Goal: Information Seeking & Learning: Learn about a topic

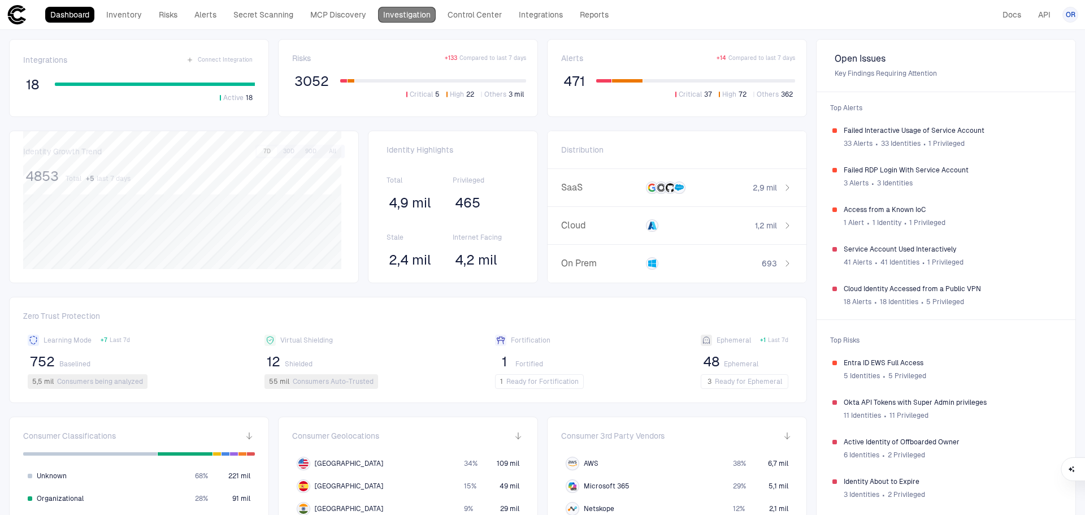
click at [408, 18] on link "Investigation" at bounding box center [407, 15] width 58 height 16
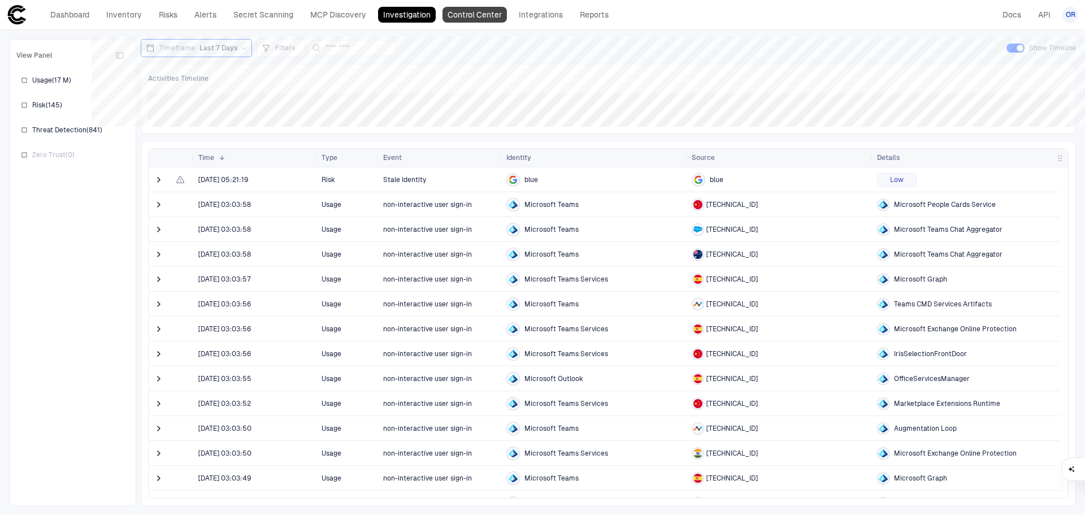
click at [488, 22] on link "Control Center" at bounding box center [474, 15] width 64 height 16
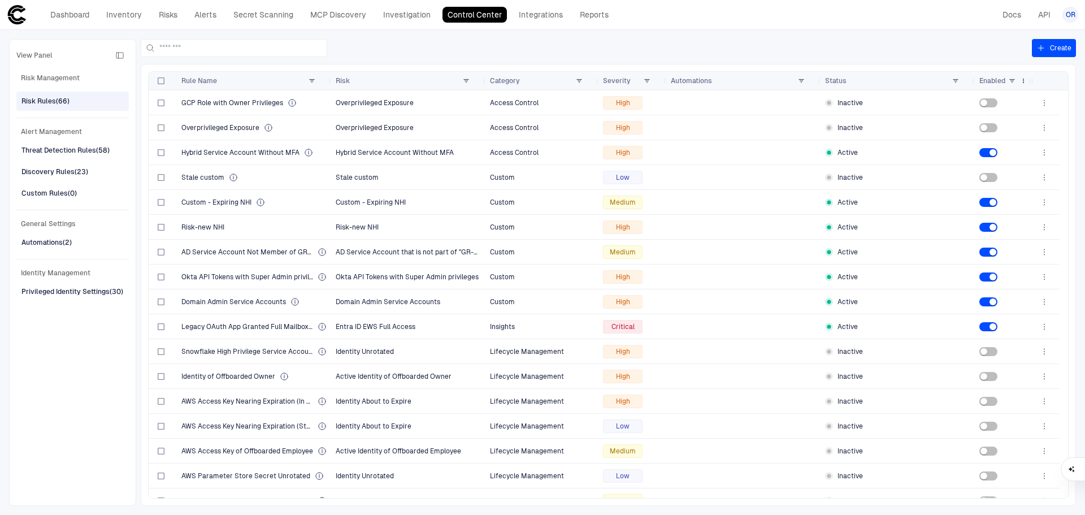
click at [1006, 79] on div "Enabled" at bounding box center [993, 81] width 29 height 12
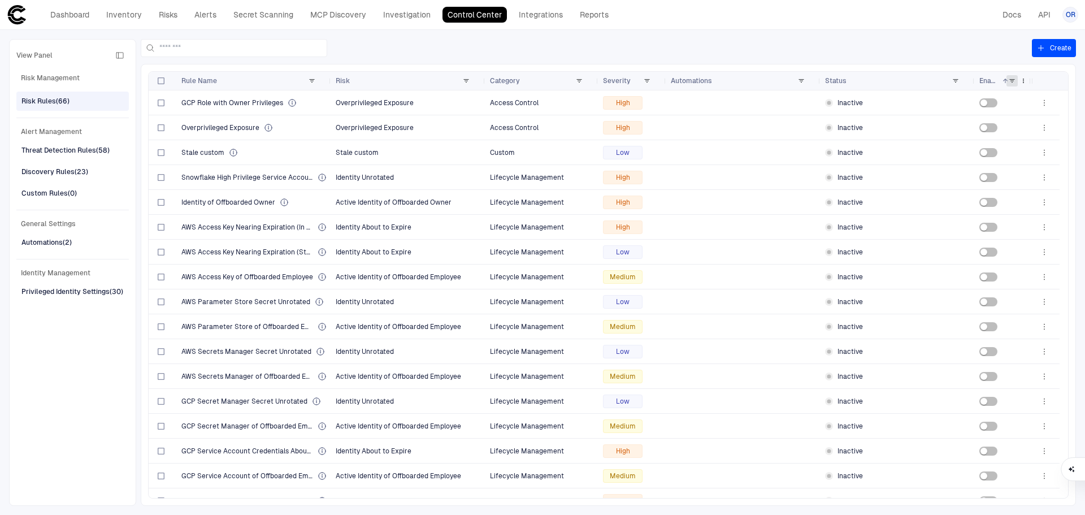
click at [1014, 79] on span at bounding box center [1011, 80] width 7 height 7
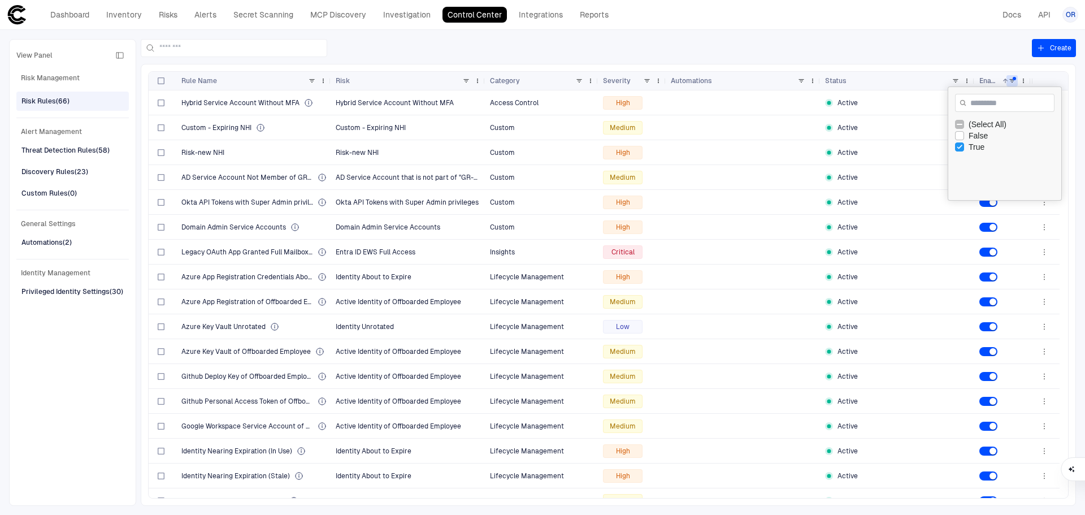
click at [907, 50] on div at bounding box center [586, 48] width 891 height 18
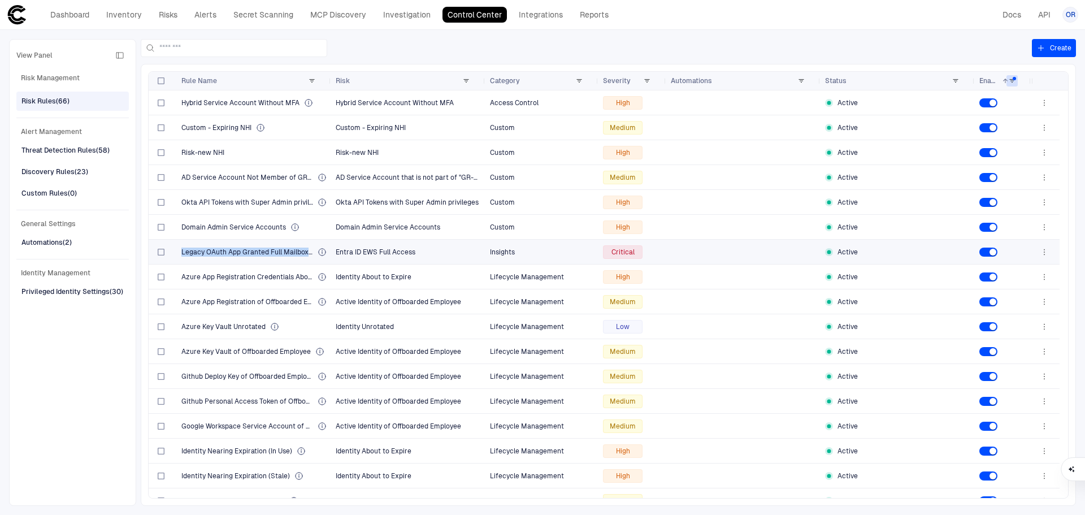
drag, startPoint x: 180, startPoint y: 250, endPoint x: 315, endPoint y: 255, distance: 135.1
click at [315, 255] on div "Legacy OAuth App Granted Full Mailbox Access via EWS" at bounding box center [254, 252] width 154 height 24
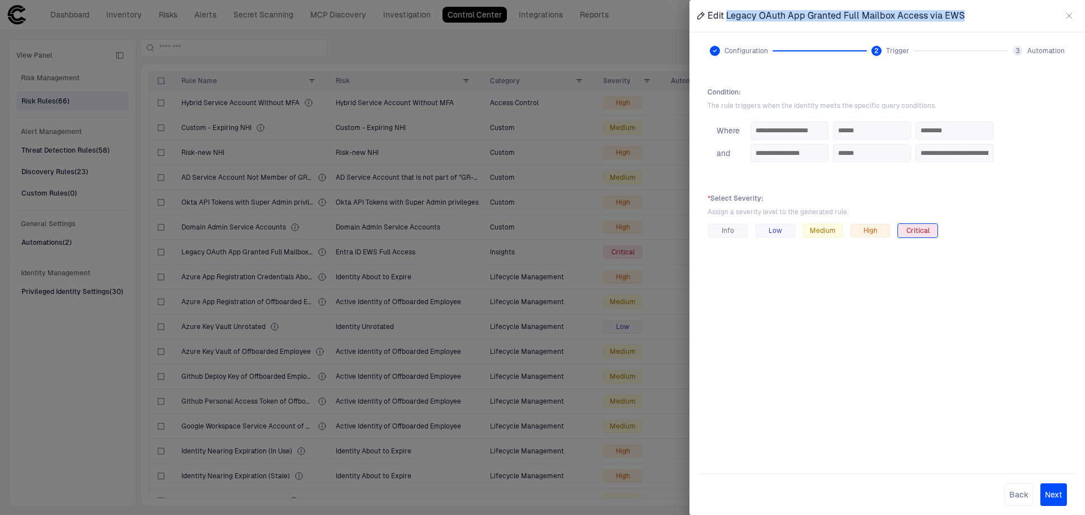
drag, startPoint x: 967, startPoint y: 13, endPoint x: 727, endPoint y: 19, distance: 240.2
click at [727, 19] on div "Edit Legacy OAuth App Granted Full Mailbox Access via EWS" at bounding box center [886, 16] width 395 height 32
copy span "Legacy OAuth App Granted Full Mailbox Access via EWS"
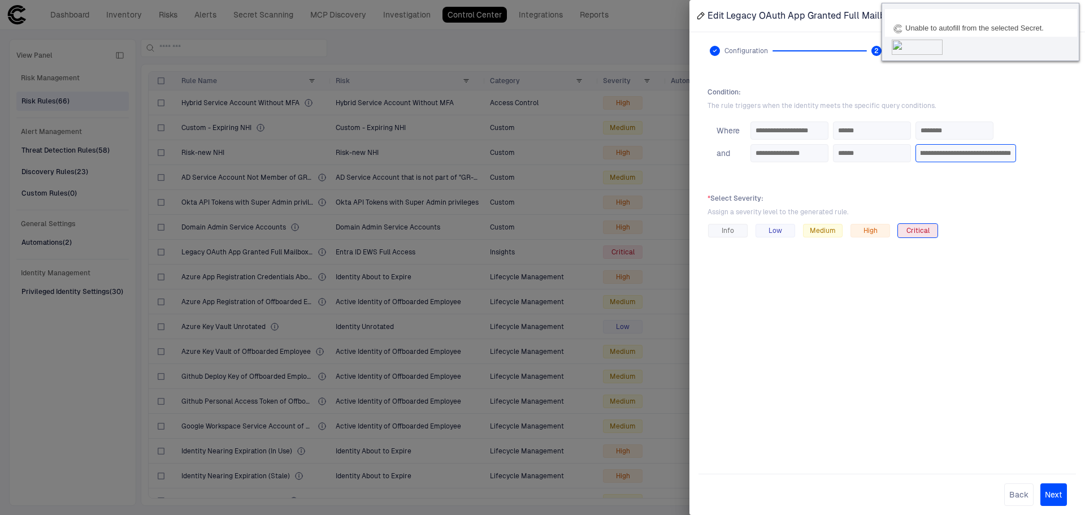
drag, startPoint x: 1027, startPoint y: 152, endPoint x: 1079, endPoint y: 149, distance: 52.1
click at [1079, 149] on div "**********" at bounding box center [886, 273] width 395 height 482
click at [1028, 173] on div "**********" at bounding box center [886, 146] width 359 height 59
click at [816, 12] on span "Edit Legacy OAuth App Granted Full Mailbox Access via EWS" at bounding box center [835, 15] width 257 height 11
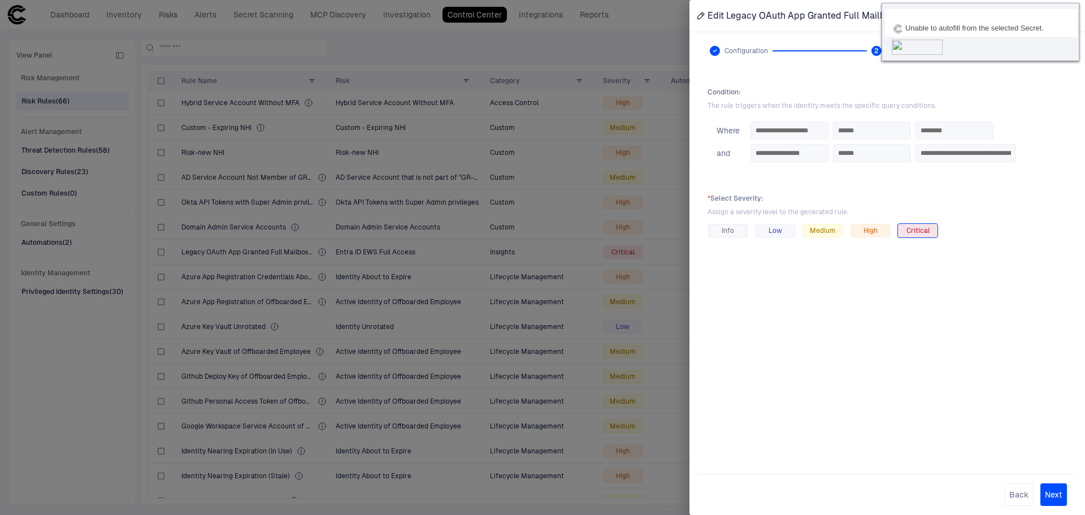
click at [982, 25] on div "Unable to autofill from the selected Secret." at bounding box center [974, 28] width 138 height 10
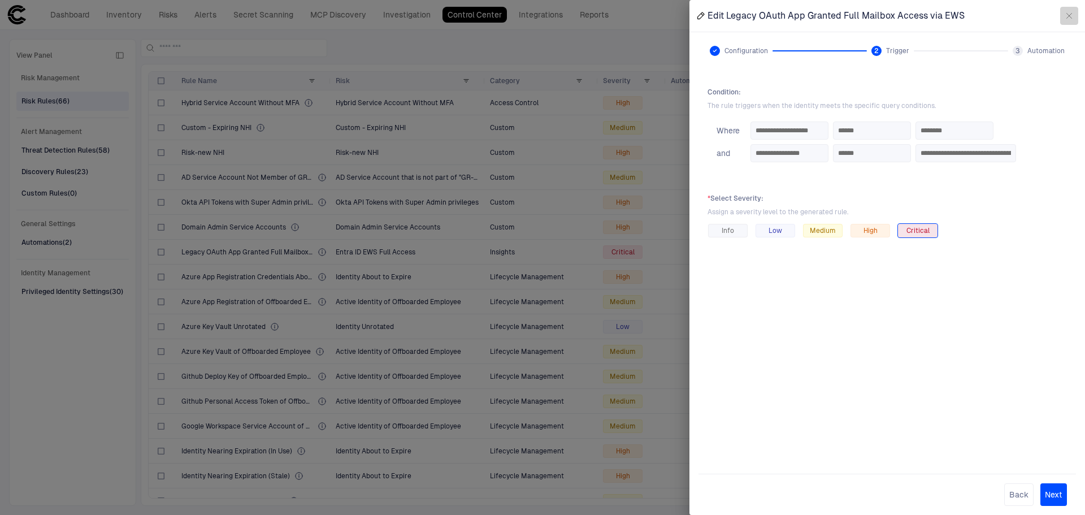
click at [1071, 14] on icon "button" at bounding box center [1069, 16] width 5 height 5
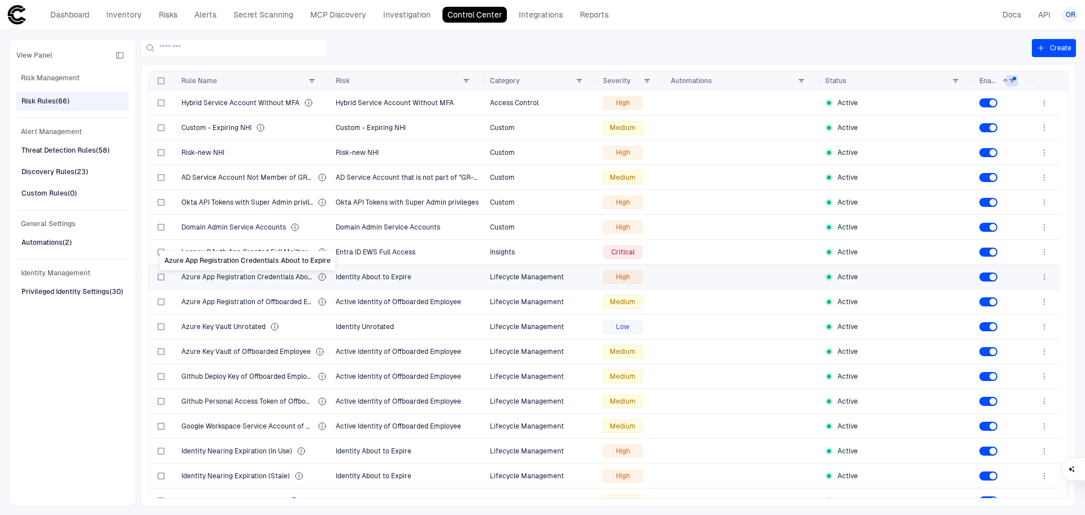
click at [263, 276] on span "Azure App Registration Credentials About to Expire" at bounding box center [247, 276] width 132 height 9
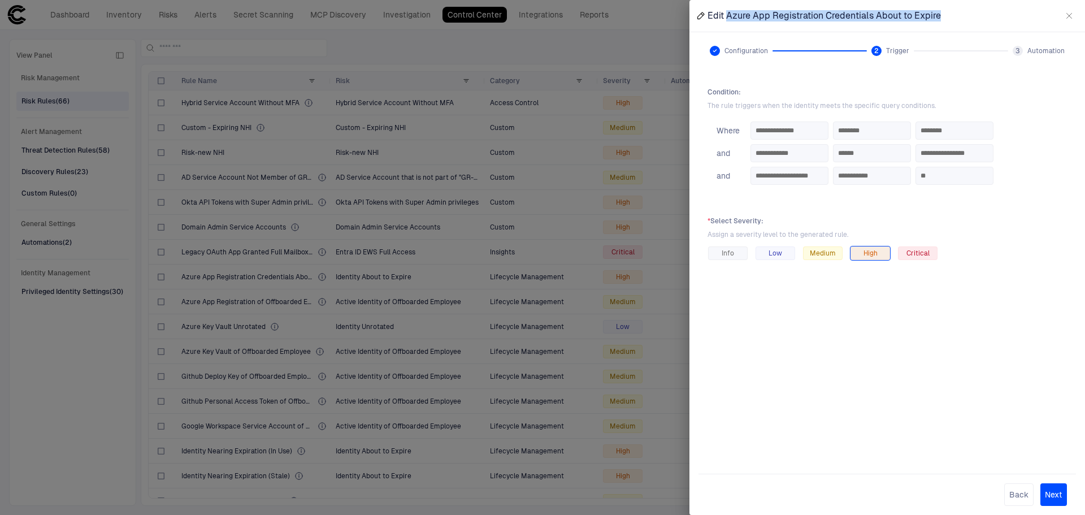
drag, startPoint x: 948, startPoint y: 14, endPoint x: 728, endPoint y: 18, distance: 220.4
click at [728, 18] on div "Edit Azure App Registration Credentials About to Expire" at bounding box center [886, 16] width 395 height 32
copy span "Azure App Registration Credentials About to Expire"
click at [1067, 20] on icon "button" at bounding box center [1068, 15] width 9 height 9
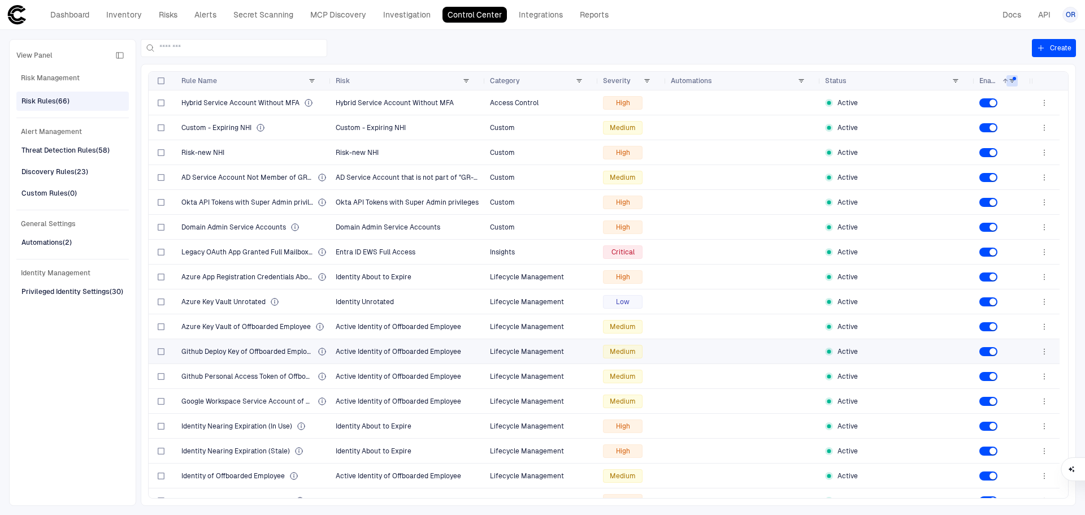
scroll to position [39, 0]
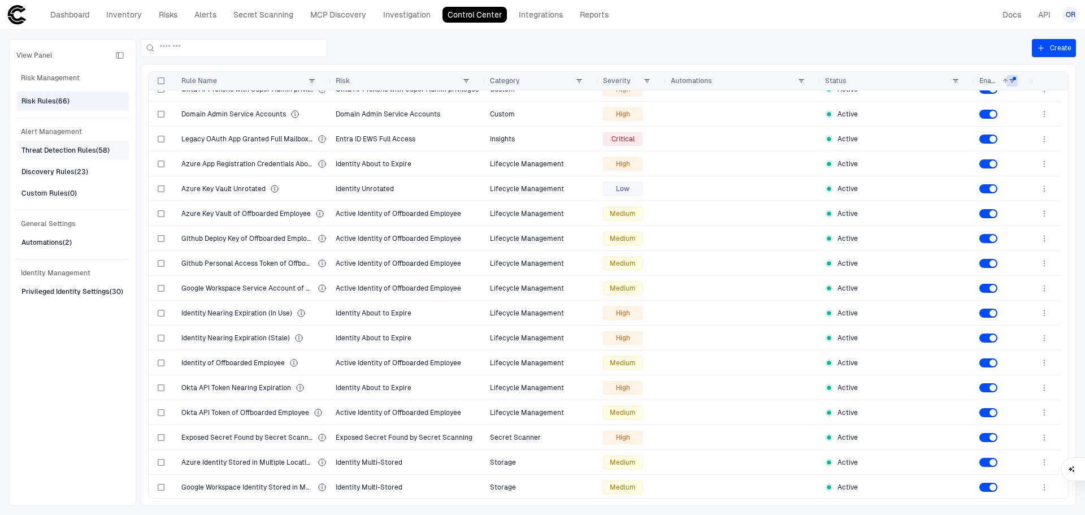
click at [72, 151] on div "Threat Detection Rules (58)" at bounding box center [65, 150] width 88 height 10
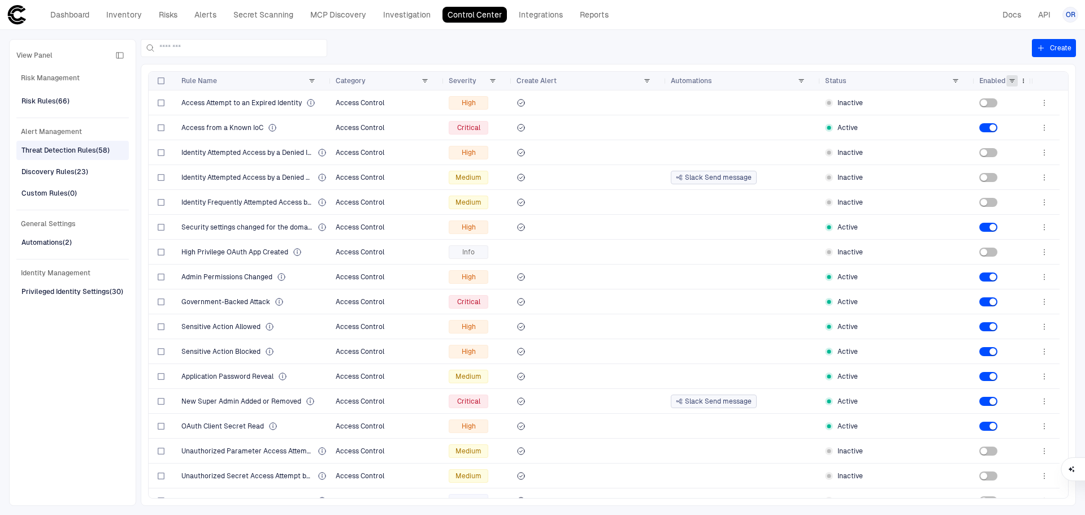
click at [1013, 80] on span at bounding box center [1011, 80] width 7 height 7
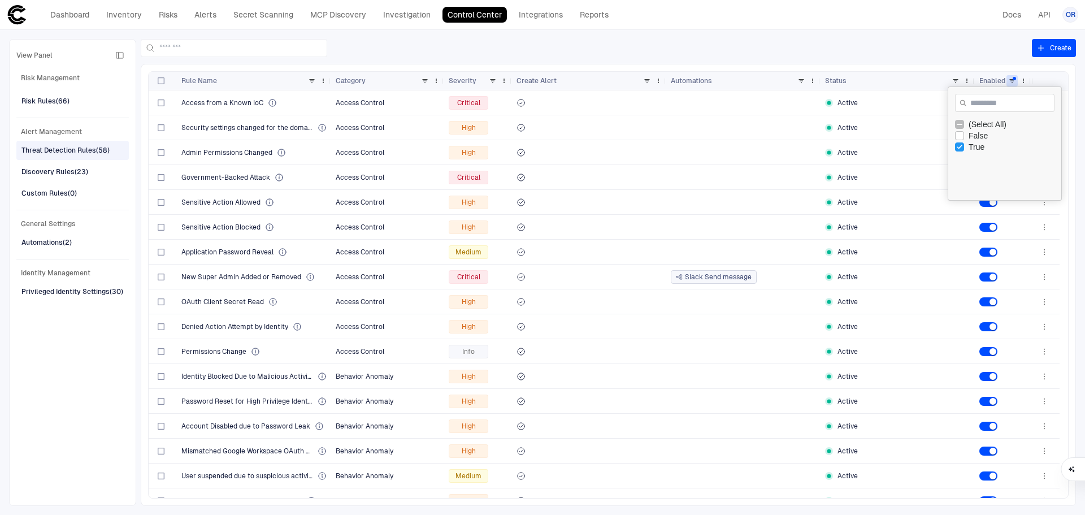
click at [795, 46] on div at bounding box center [586, 48] width 891 height 18
click at [242, 99] on span "Access from a Known IoC" at bounding box center [222, 102] width 82 height 9
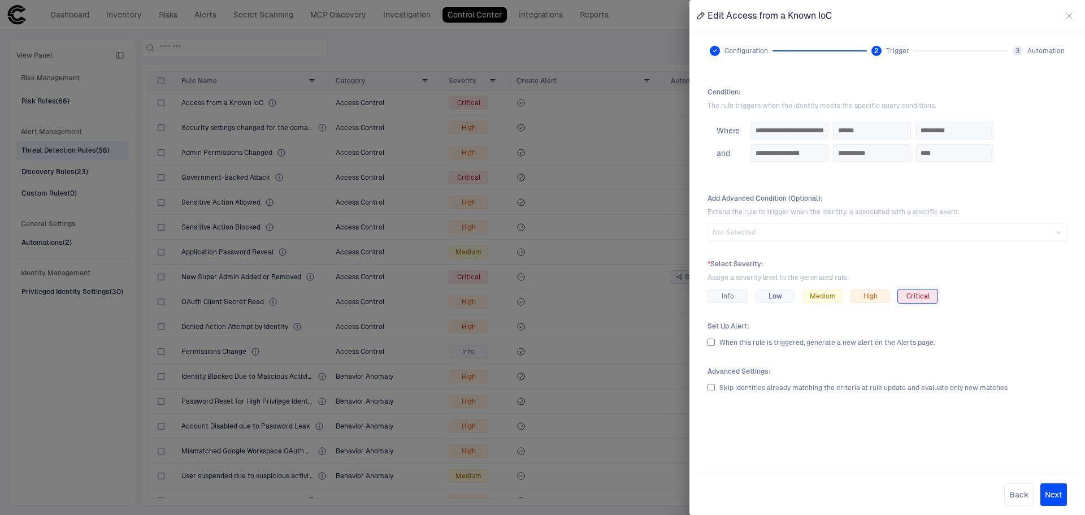
click at [605, 132] on div at bounding box center [542, 257] width 1085 height 515
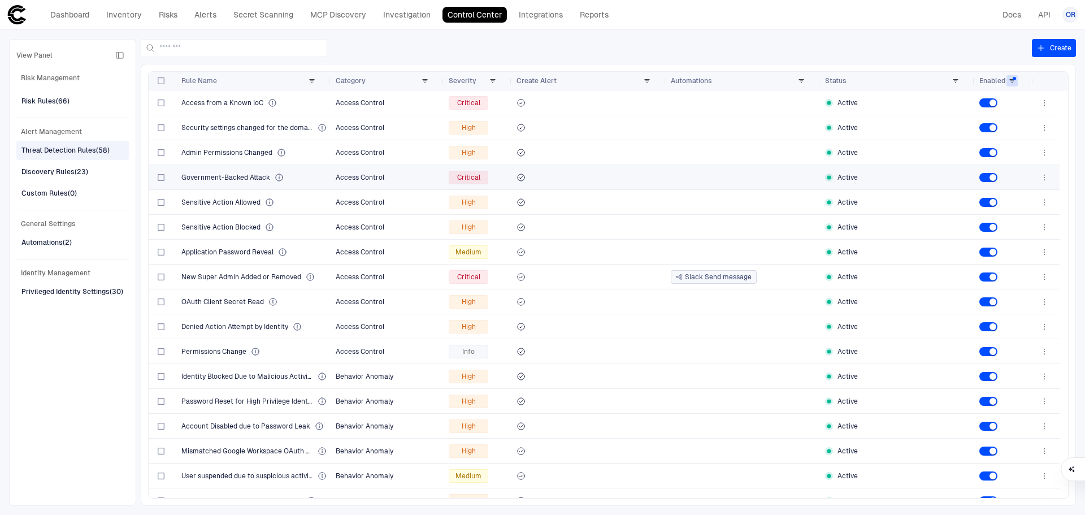
click at [255, 177] on span "Government-Backed Attack" at bounding box center [225, 177] width 89 height 9
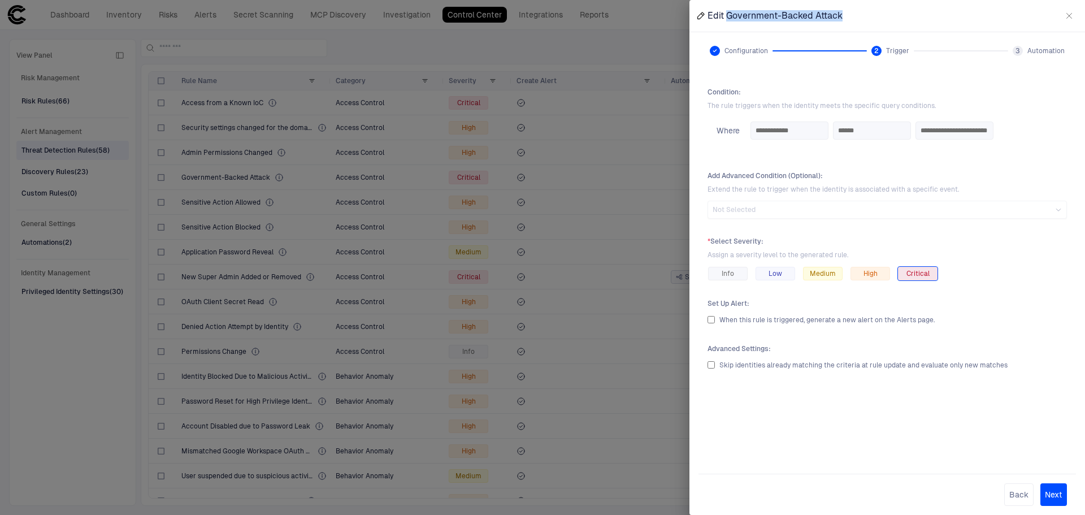
drag, startPoint x: 847, startPoint y: 12, endPoint x: 726, endPoint y: 16, distance: 121.5
click at [726, 16] on div "Edit Government-Backed Attack" at bounding box center [886, 16] width 395 height 32
copy span "Government-Backed Attack"
click at [847, 157] on div "**********" at bounding box center [886, 267] width 377 height 377
click at [1075, 13] on button "button" at bounding box center [1069, 16] width 18 height 18
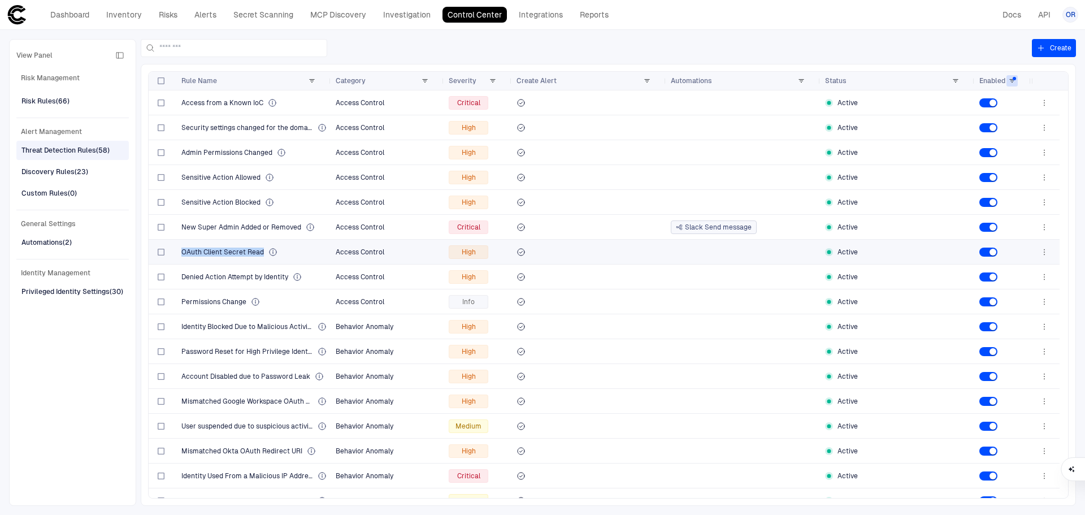
drag, startPoint x: 262, startPoint y: 251, endPoint x: 181, endPoint y: 250, distance: 80.2
click at [181, 250] on span "OAuth Client Secret Read" at bounding box center [222, 251] width 82 height 9
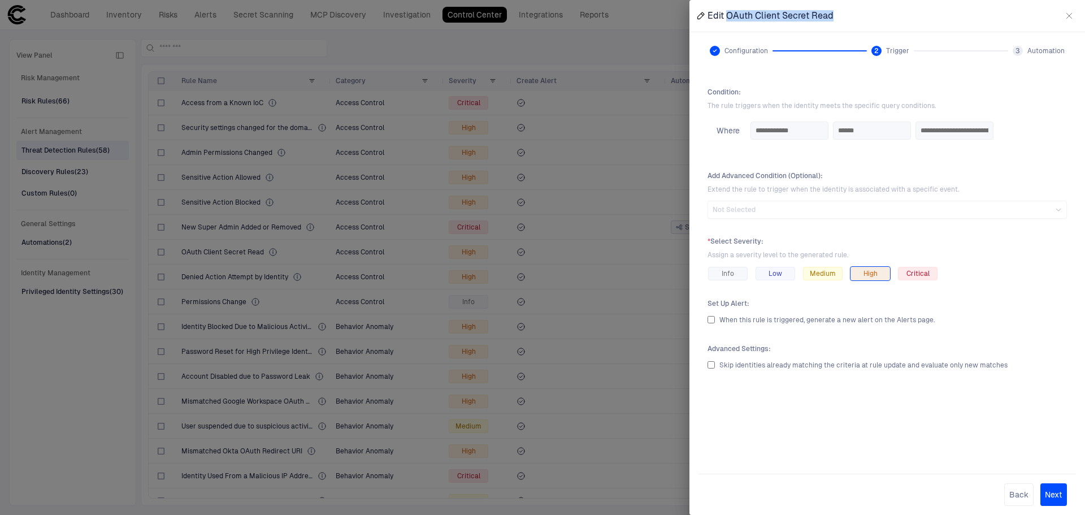
drag, startPoint x: 842, startPoint y: 14, endPoint x: 728, endPoint y: 13, distance: 114.1
click at [728, 13] on div "Edit OAuth Client Secret Read" at bounding box center [886, 16] width 395 height 32
copy span "OAuth Client Secret Read"
drag, startPoint x: 1067, startPoint y: 17, endPoint x: 561, endPoint y: 231, distance: 549.6
click at [1067, 17] on icon "button" at bounding box center [1068, 15] width 9 height 9
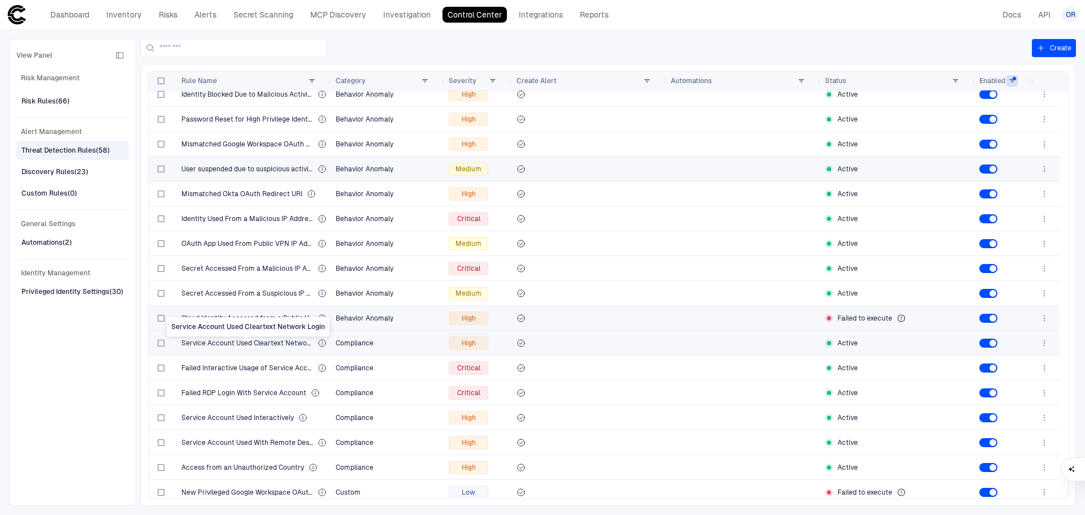
scroll to position [232, 0]
click at [1001, 343] on div at bounding box center [1002, 342] width 47 height 9
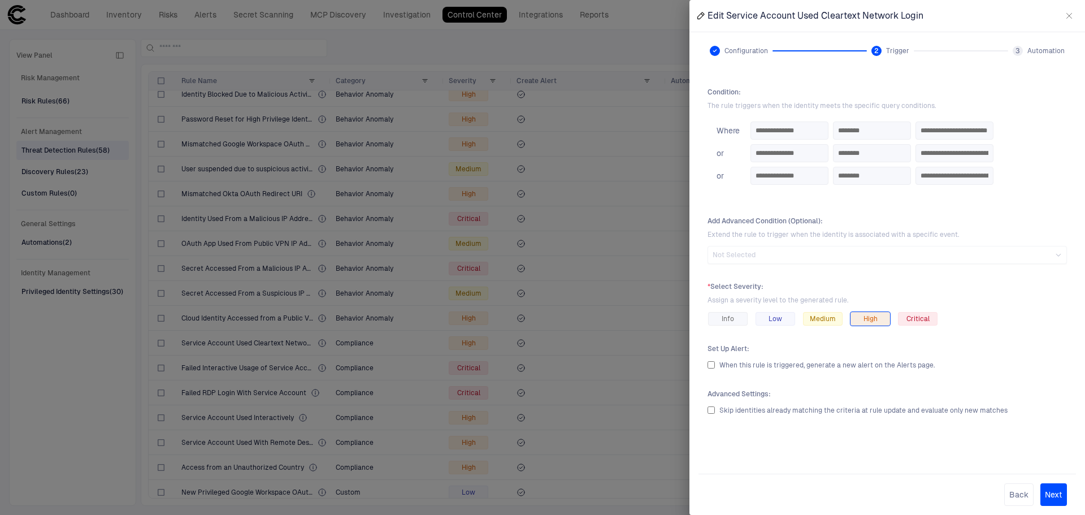
click at [1071, 15] on icon "button" at bounding box center [1068, 15] width 9 height 9
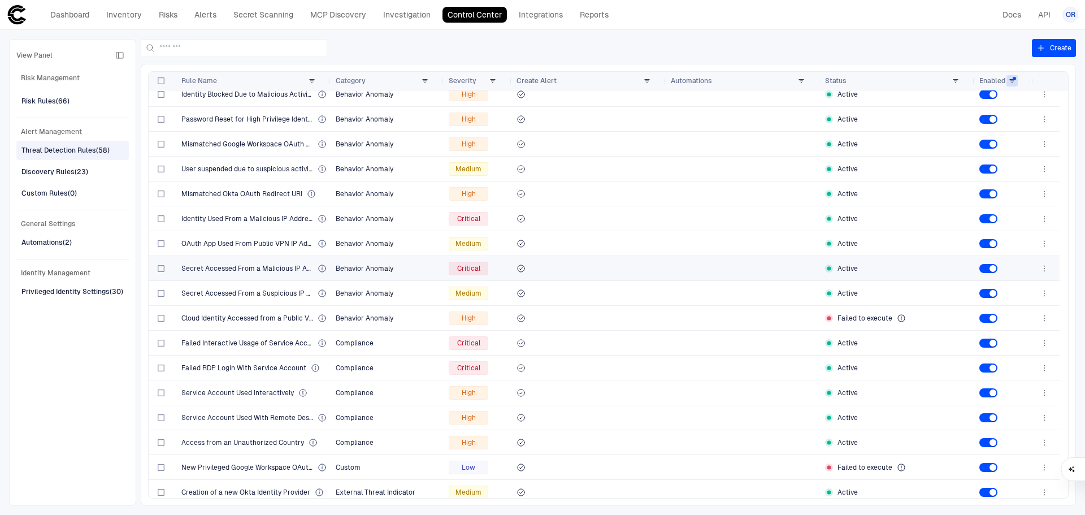
scroll to position [176, 0]
